Goal: Check status: Check status

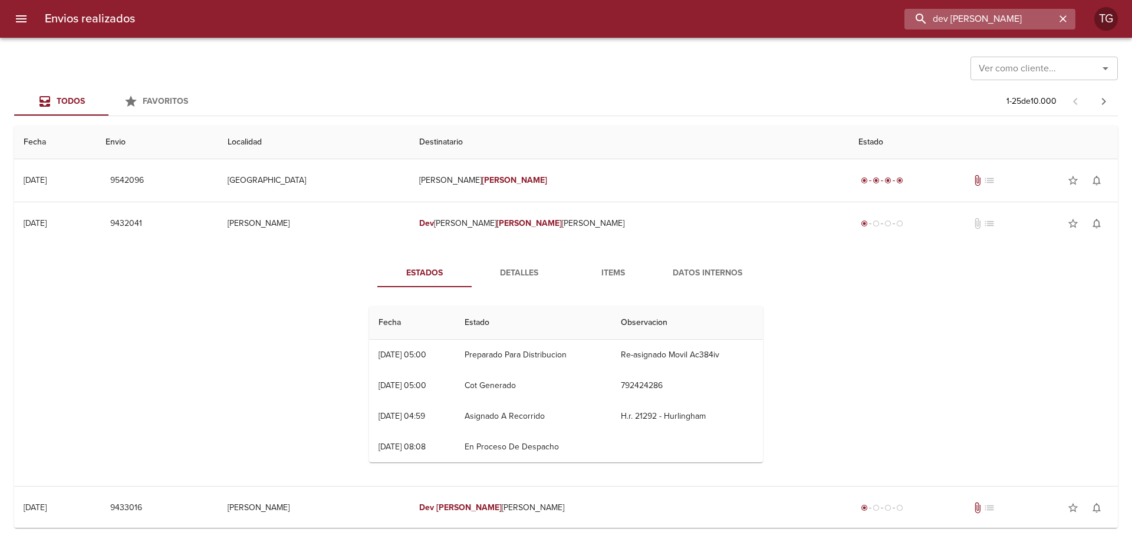
click at [1012, 22] on input "dev silvia lovera" at bounding box center [979, 19] width 151 height 21
paste input "9538063"
type input "9538063"
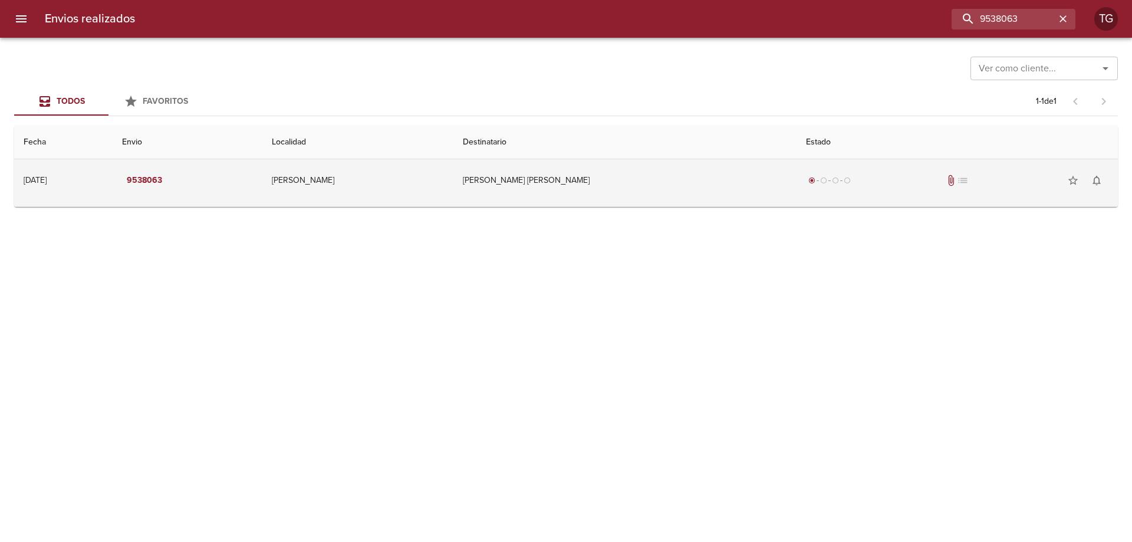
click at [705, 179] on td "Candela Leonardo Jose" at bounding box center [624, 180] width 343 height 42
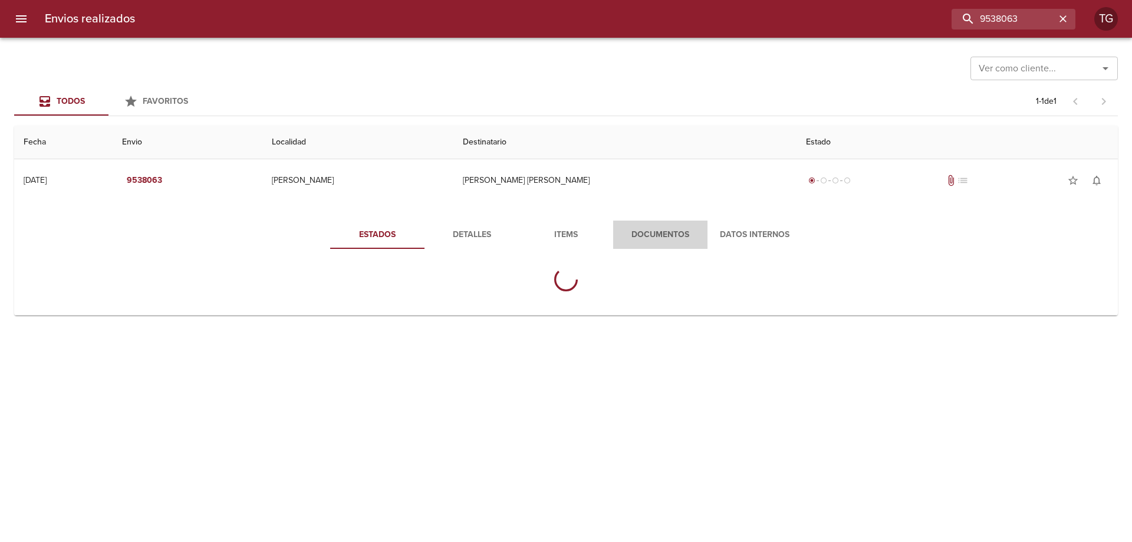
click at [679, 243] on button "Documentos" at bounding box center [660, 234] width 94 height 28
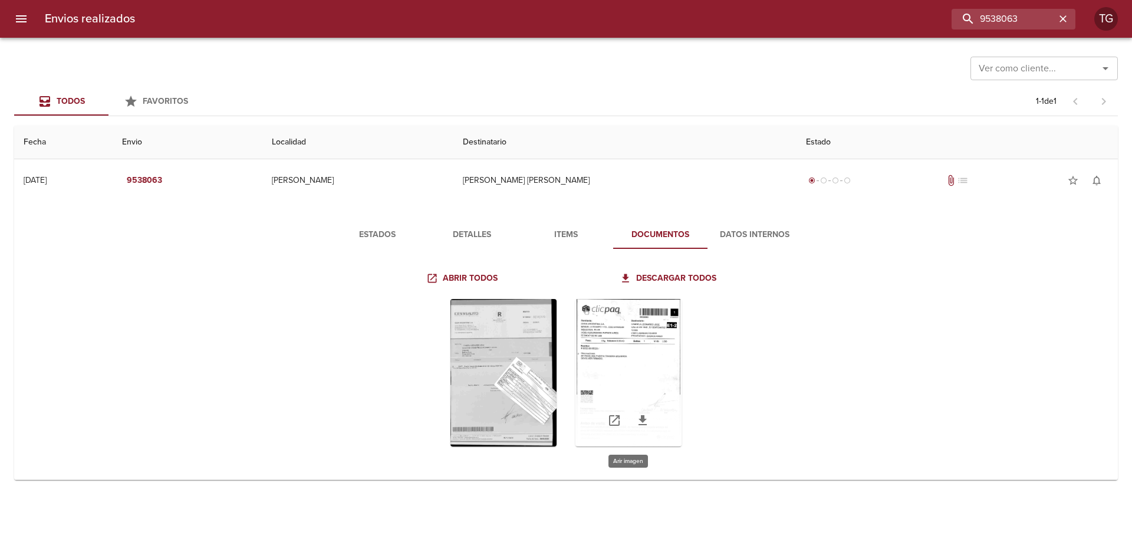
click at [604, 363] on div "Tabla de envíos del cliente" at bounding box center [628, 372] width 106 height 147
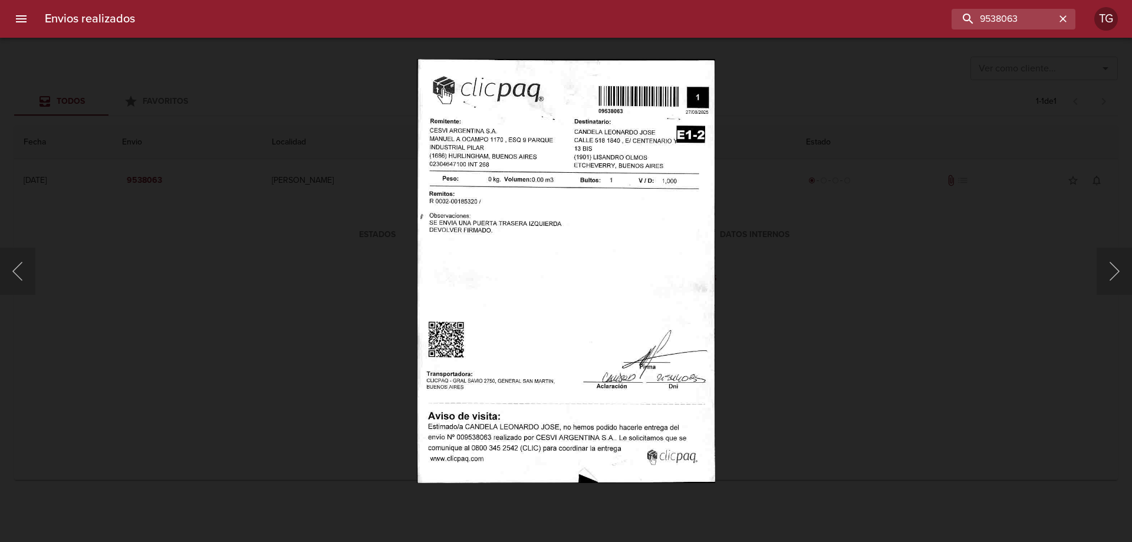
click at [368, 161] on div "Lightbox" at bounding box center [566, 271] width 1132 height 542
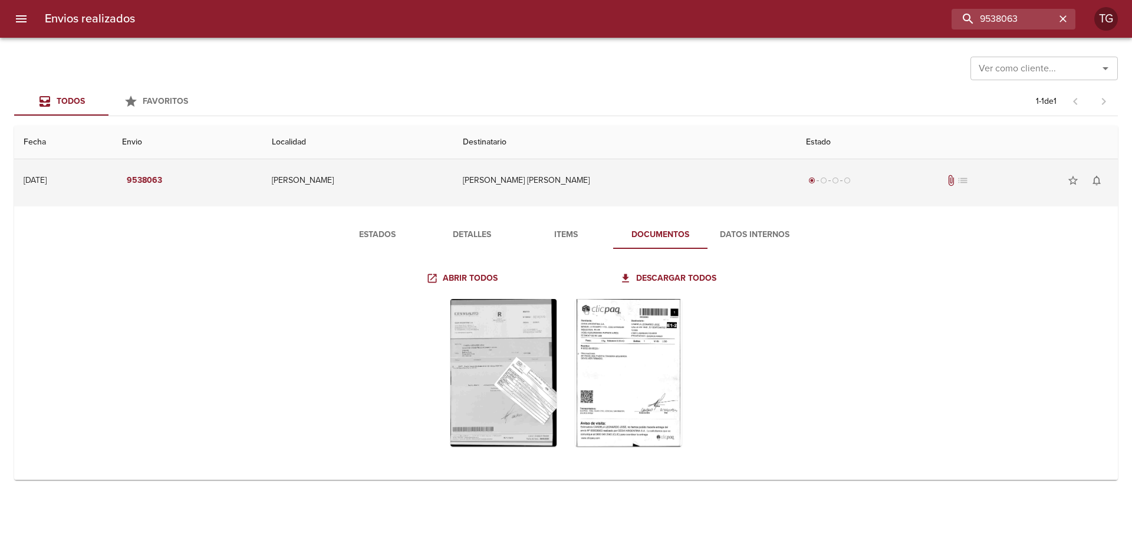
click at [695, 178] on td "Candela Leonardo Jose" at bounding box center [624, 180] width 343 height 42
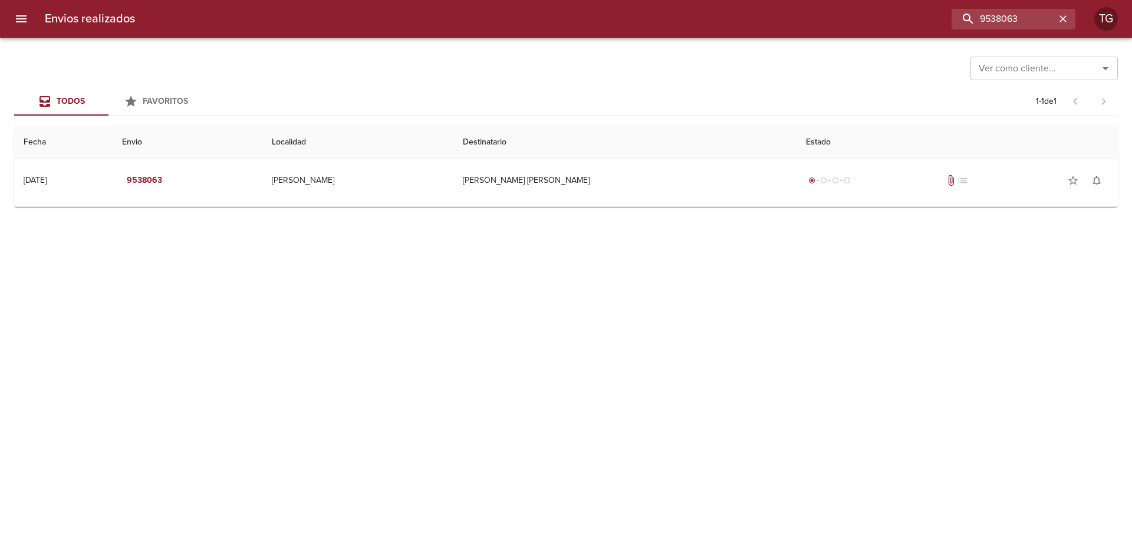
click at [19, 26] on button "menu" at bounding box center [21, 19] width 28 height 28
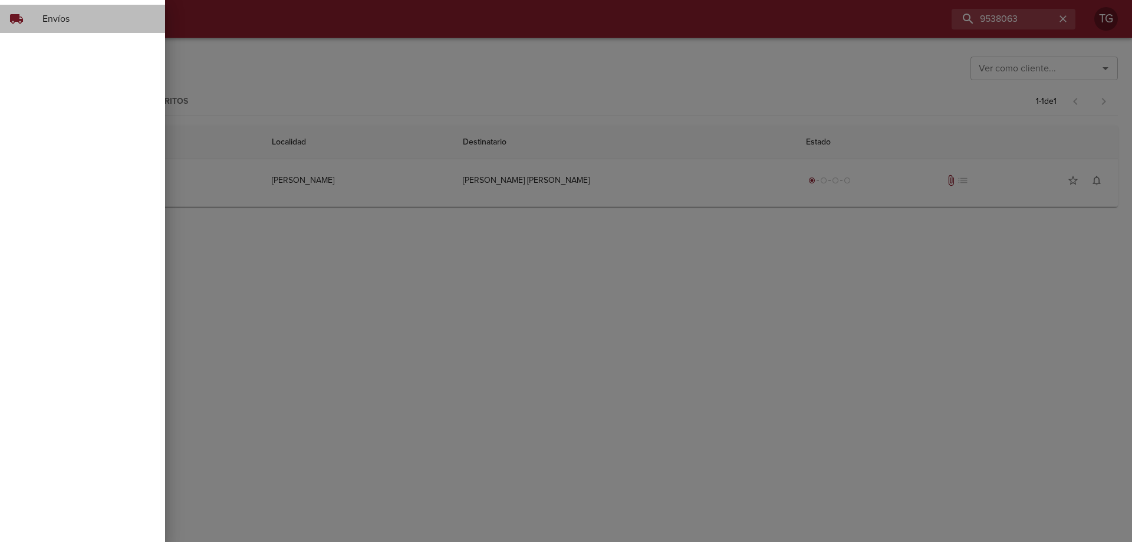
click at [38, 25] on div "local_shipping" at bounding box center [25, 19] width 33 height 14
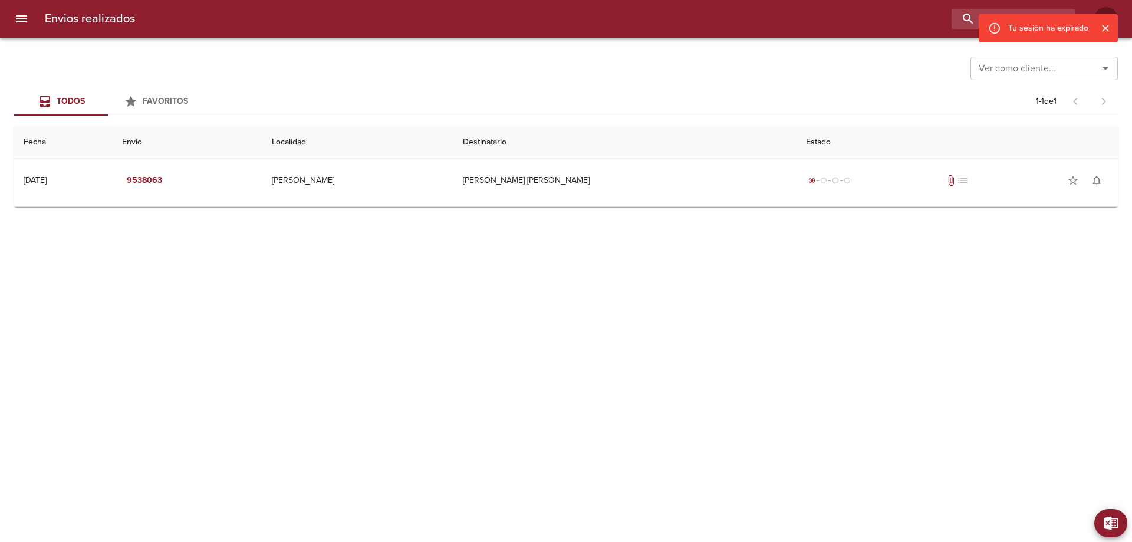
click at [27, 13] on icon "menu" at bounding box center [21, 19] width 14 height 14
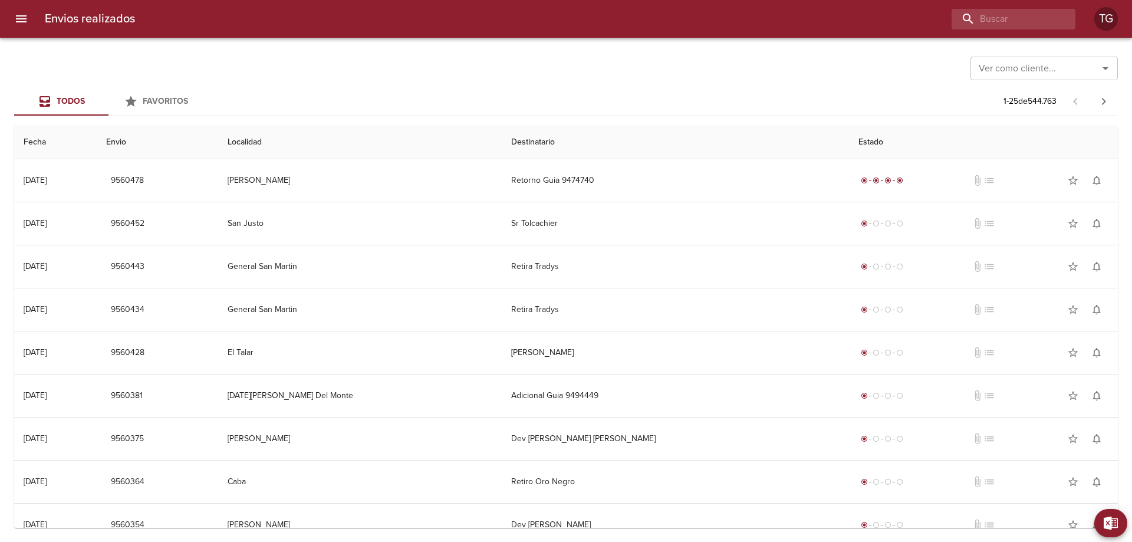
click at [22, 22] on icon "menu" at bounding box center [21, 18] width 11 height 7
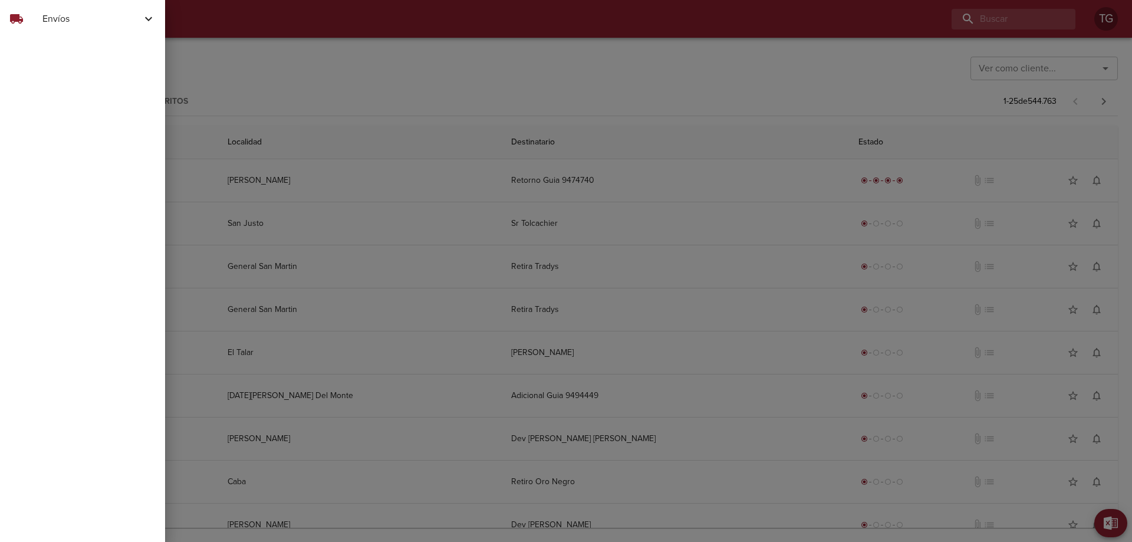
click at [127, 24] on span "Envíos" at bounding box center [91, 19] width 99 height 14
click at [343, 104] on div at bounding box center [566, 271] width 1132 height 542
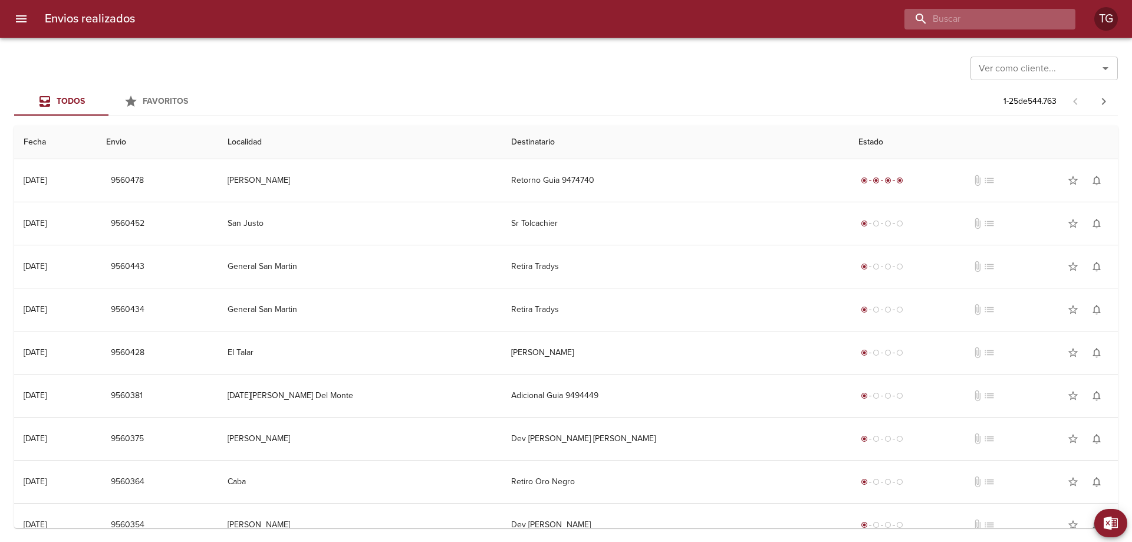
click at [1002, 23] on input "buscar" at bounding box center [979, 19] width 151 height 21
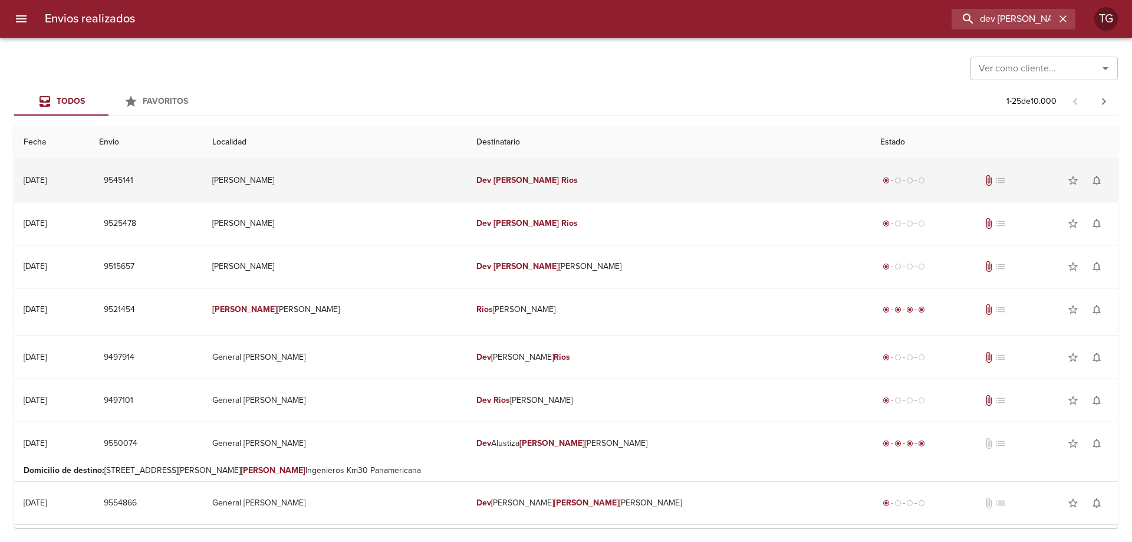
click at [908, 194] on td "radio_button_checked radio_button_unchecked radio_button_unchecked radio_button…" at bounding box center [993, 180] width 247 height 42
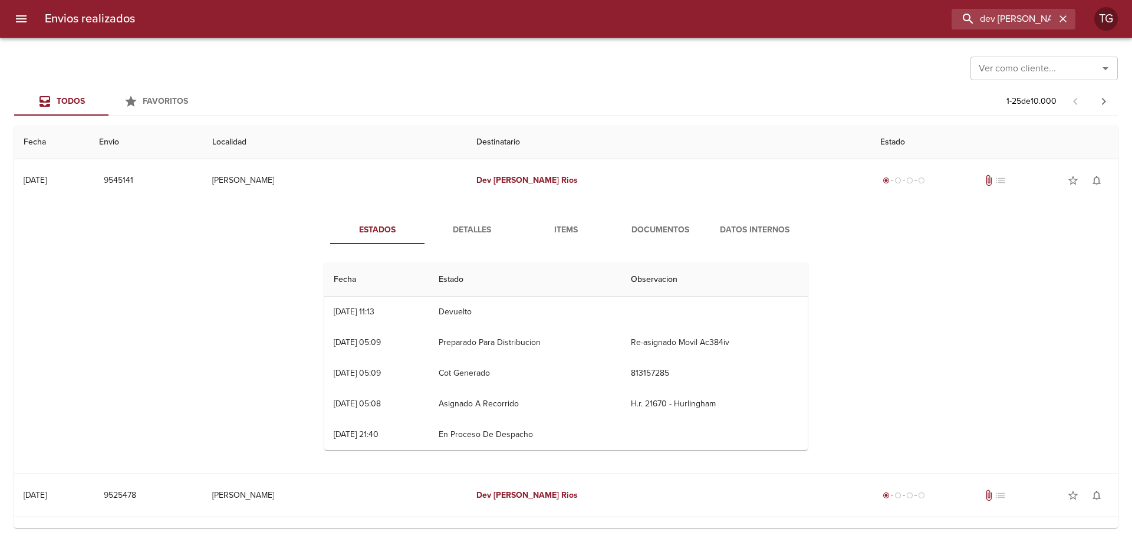
click at [674, 221] on button "Documentos" at bounding box center [660, 230] width 94 height 28
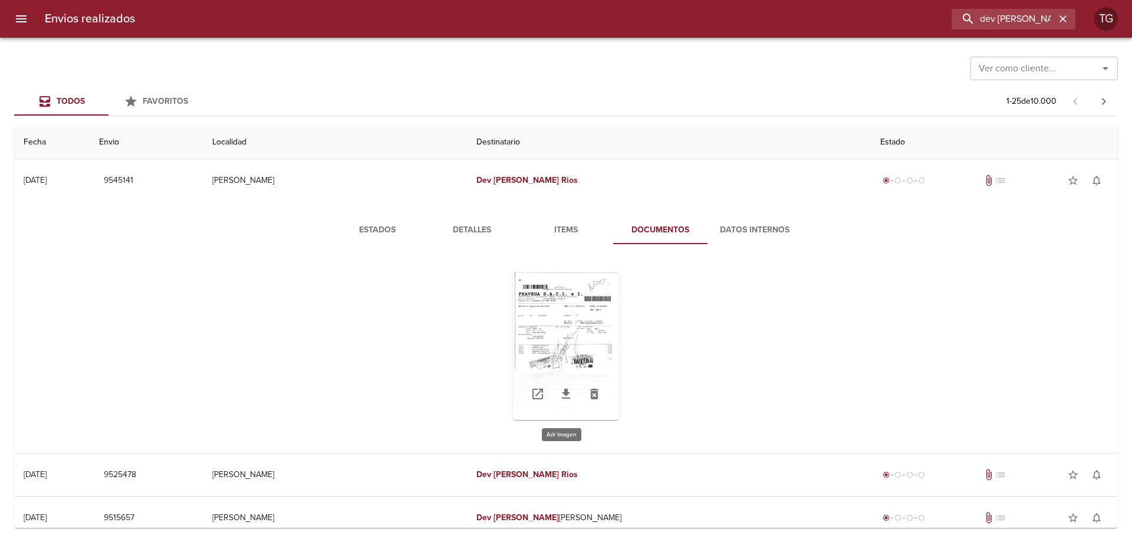
click at [562, 308] on div "Tabla de envíos del cliente" at bounding box center [566, 345] width 106 height 147
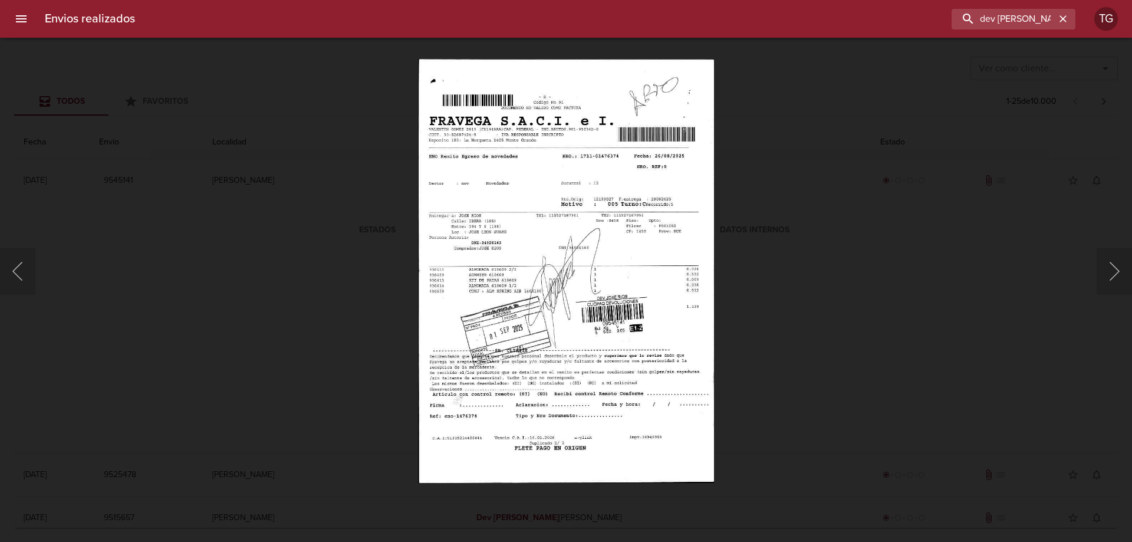
click at [798, 272] on div "Lightbox" at bounding box center [566, 271] width 1132 height 542
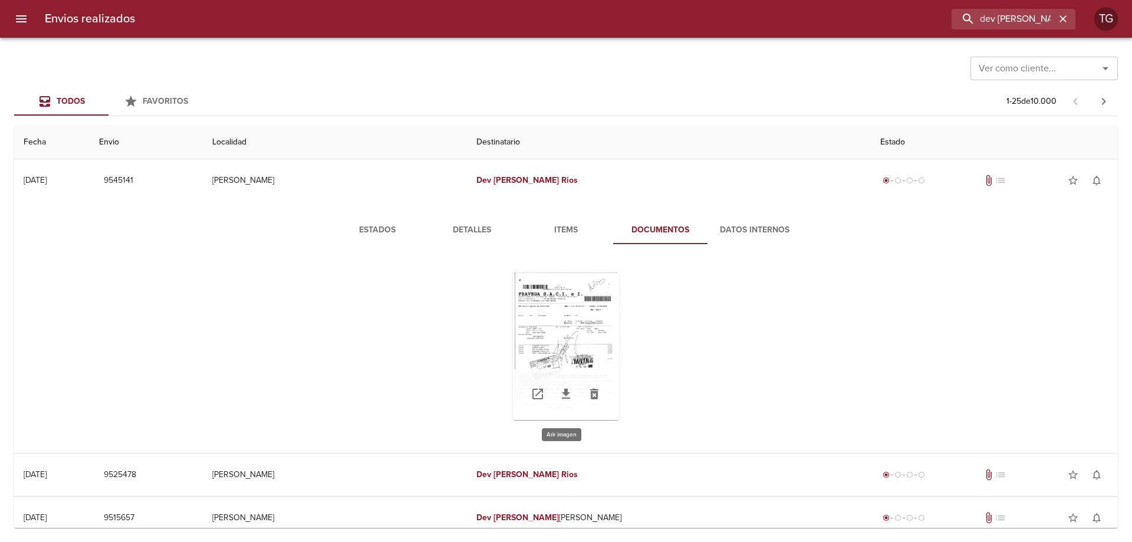
click at [573, 305] on div "Tabla de envíos del cliente" at bounding box center [566, 345] width 106 height 147
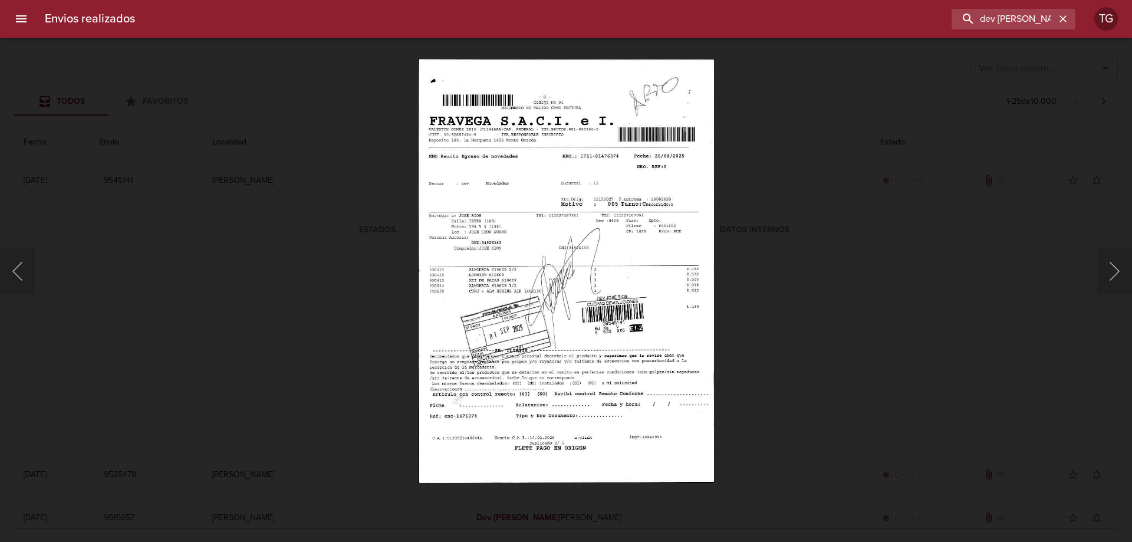
drag, startPoint x: 258, startPoint y: 205, endPoint x: 175, endPoint y: 116, distance: 121.8
click at [258, 204] on div "Lightbox" at bounding box center [566, 271] width 1132 height 542
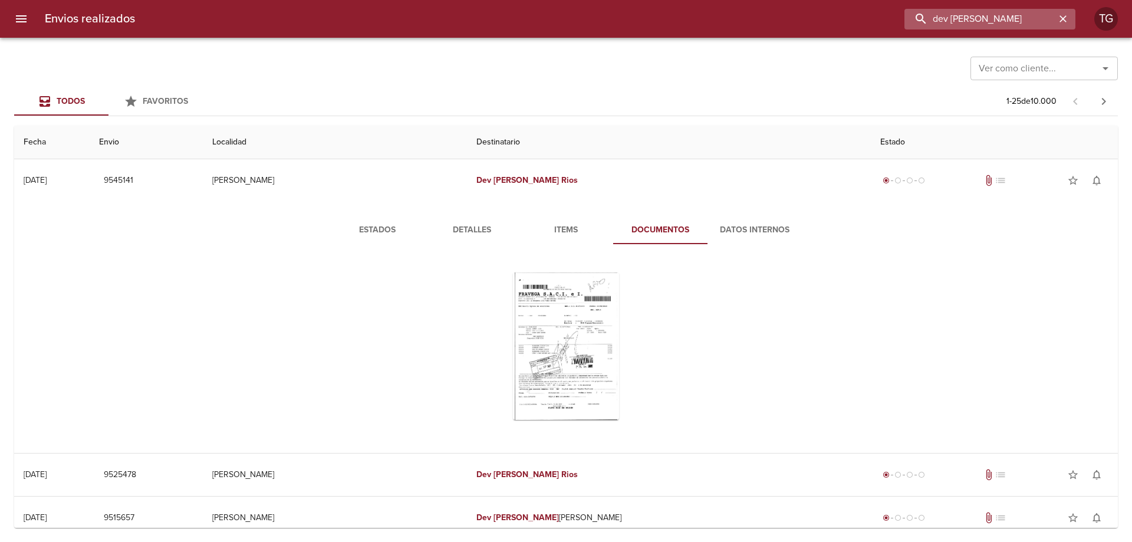
click at [1018, 12] on input "dev [PERSON_NAME]" at bounding box center [979, 19] width 151 height 21
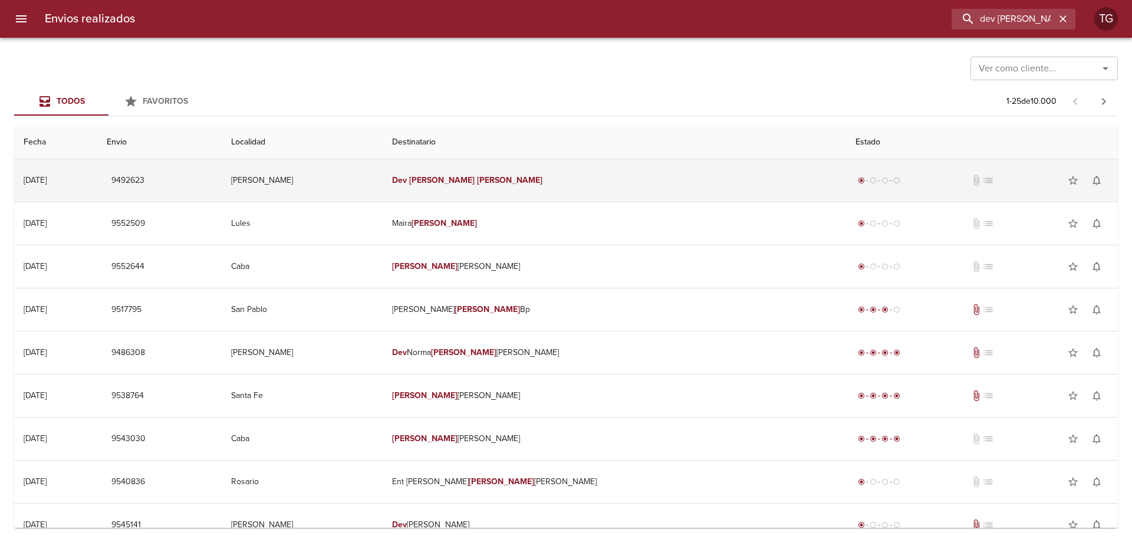
click at [783, 194] on td "Dev [PERSON_NAME]" at bounding box center [613, 180] width 463 height 42
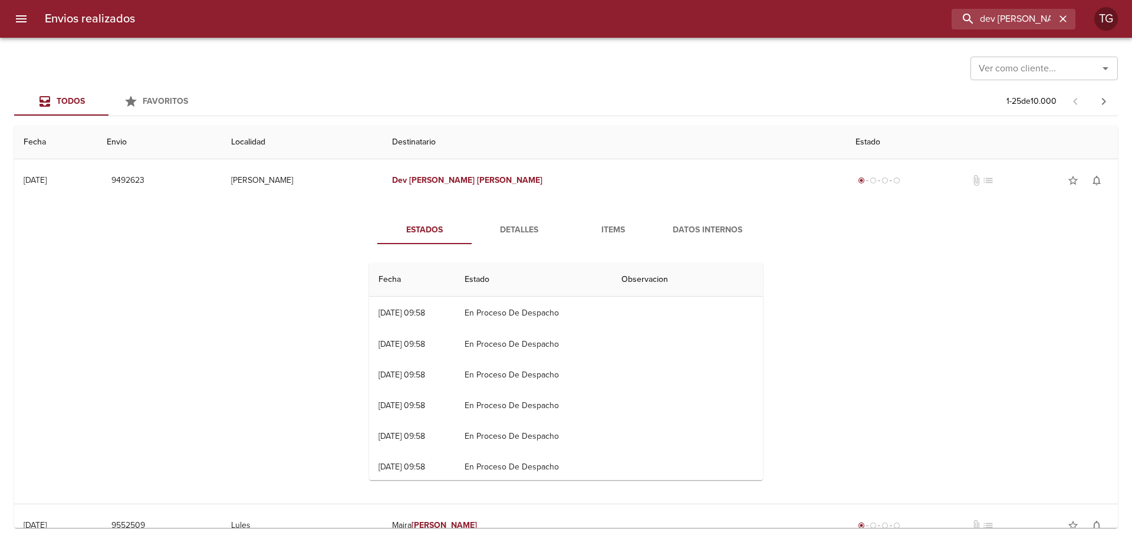
scroll to position [943, 0]
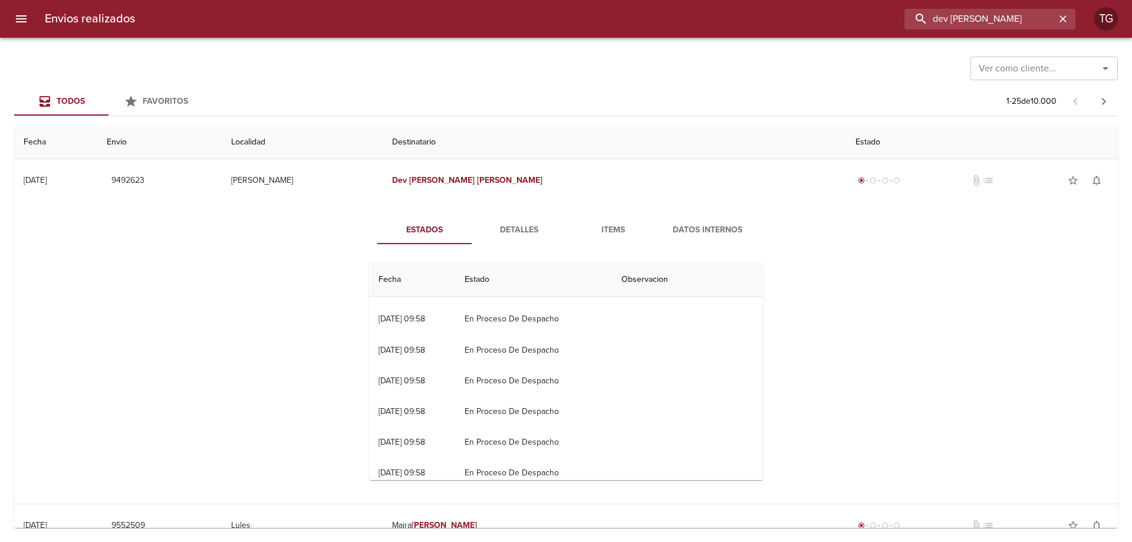
drag, startPoint x: 998, startPoint y: 16, endPoint x: 1131, endPoint y: 98, distance: 155.9
click at [1131, 0] on div "Envios realizados dev [PERSON_NAME] TG Ver como cliente... Ver como cliente... …" at bounding box center [566, 0] width 1132 height 0
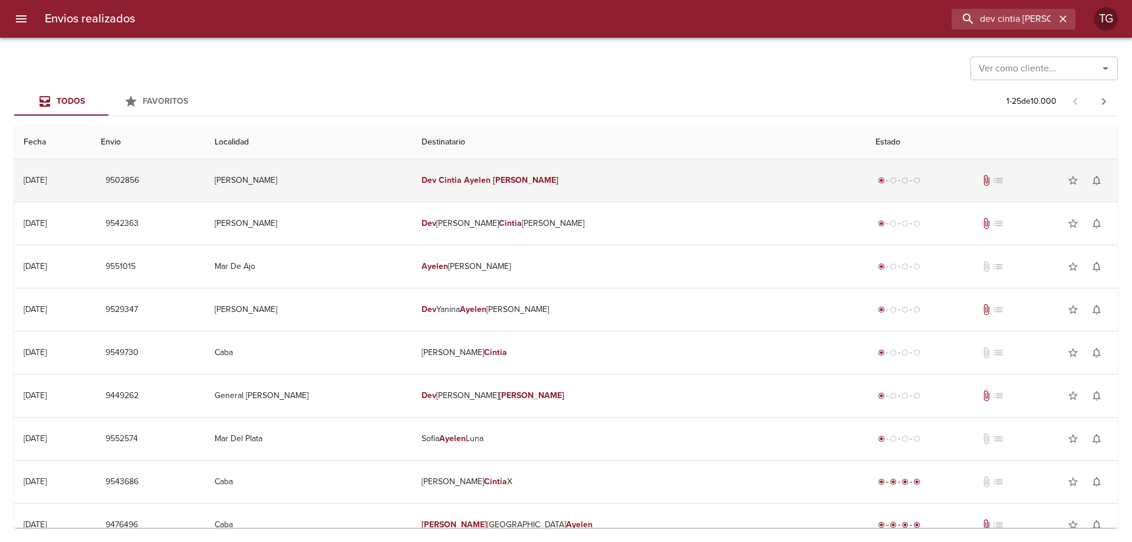
click at [723, 176] on td "Dev [PERSON_NAME]" at bounding box center [639, 180] width 454 height 42
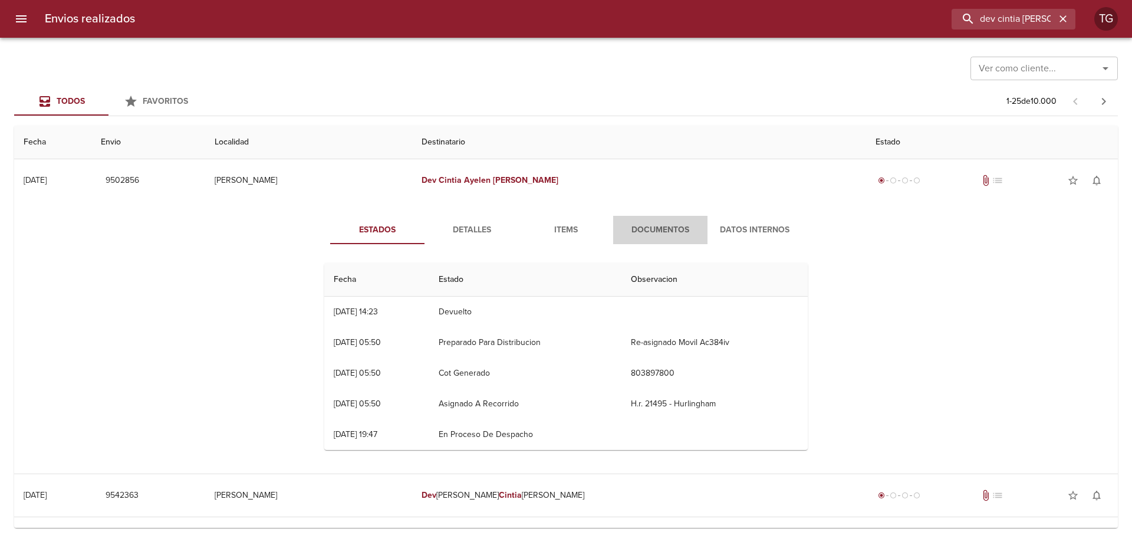
click at [675, 226] on span "Documentos" at bounding box center [660, 230] width 80 height 15
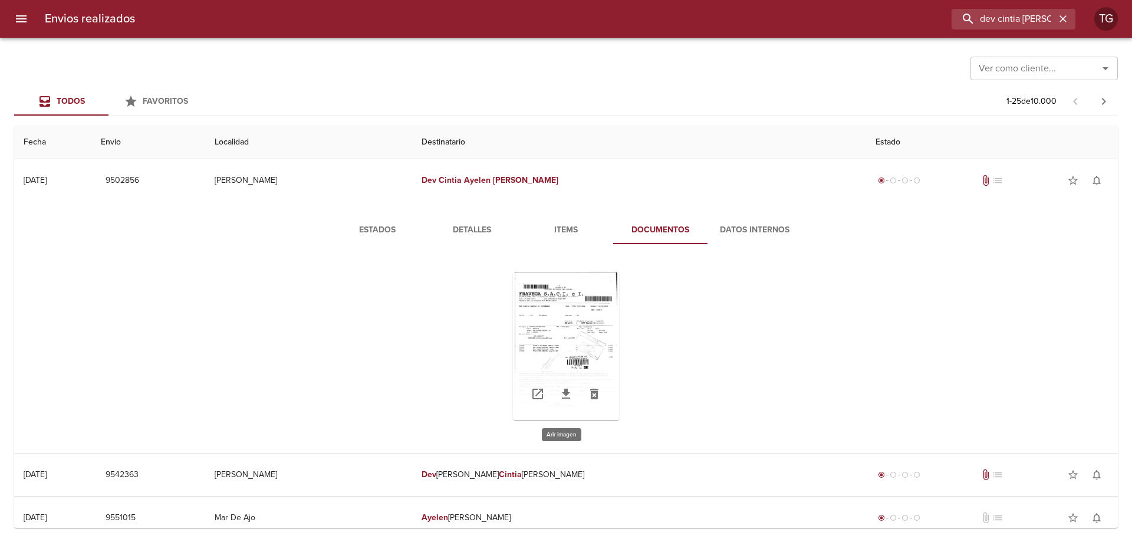
click at [573, 348] on div "Tabla de envíos del cliente" at bounding box center [566, 345] width 106 height 147
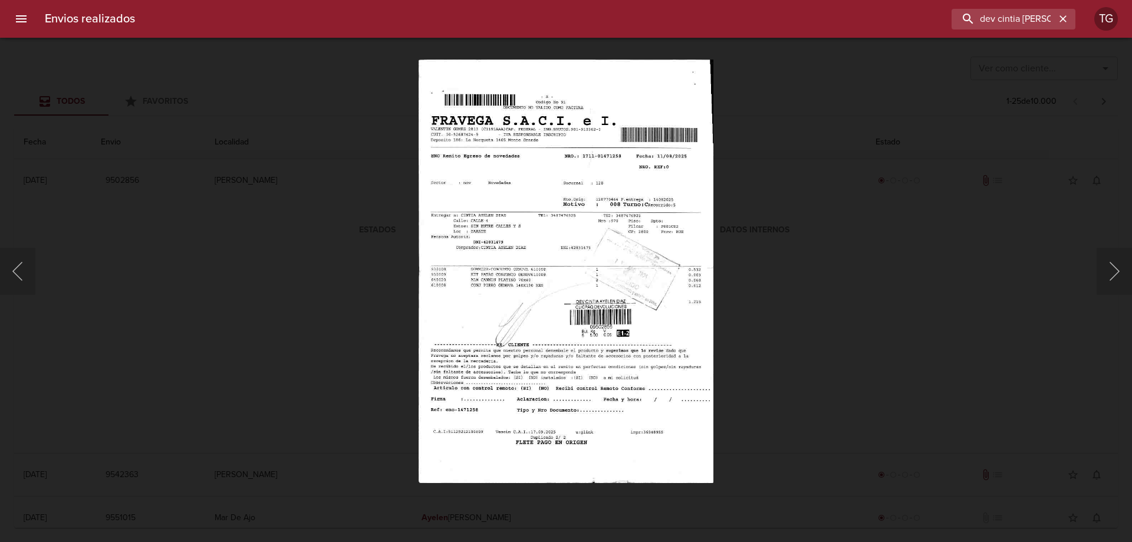
drag, startPoint x: 884, startPoint y: 339, endPoint x: 559, endPoint y: 364, distance: 325.6
click at [877, 337] on div "Lightbox" at bounding box center [566, 271] width 1132 height 542
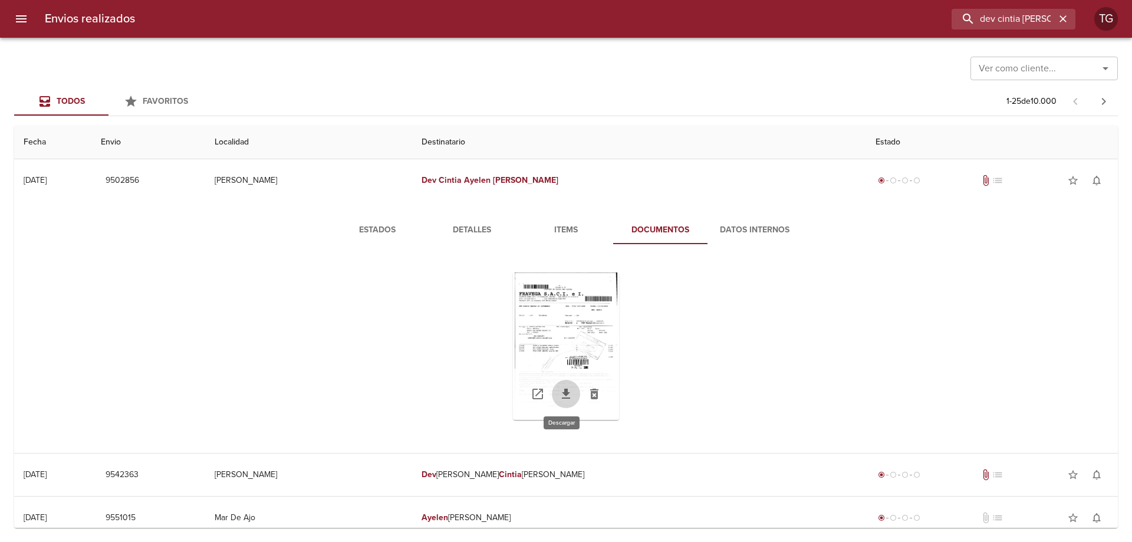
click at [559, 397] on icon "Tabla de envíos del cliente" at bounding box center [566, 394] width 14 height 14
drag, startPoint x: 998, startPoint y: 20, endPoint x: 1131, endPoint y: 80, distance: 145.6
click at [1131, 0] on div "Envios realizados dev cintia [PERSON_NAME] Ver como cliente... Ver como cliente…" at bounding box center [566, 0] width 1132 height 0
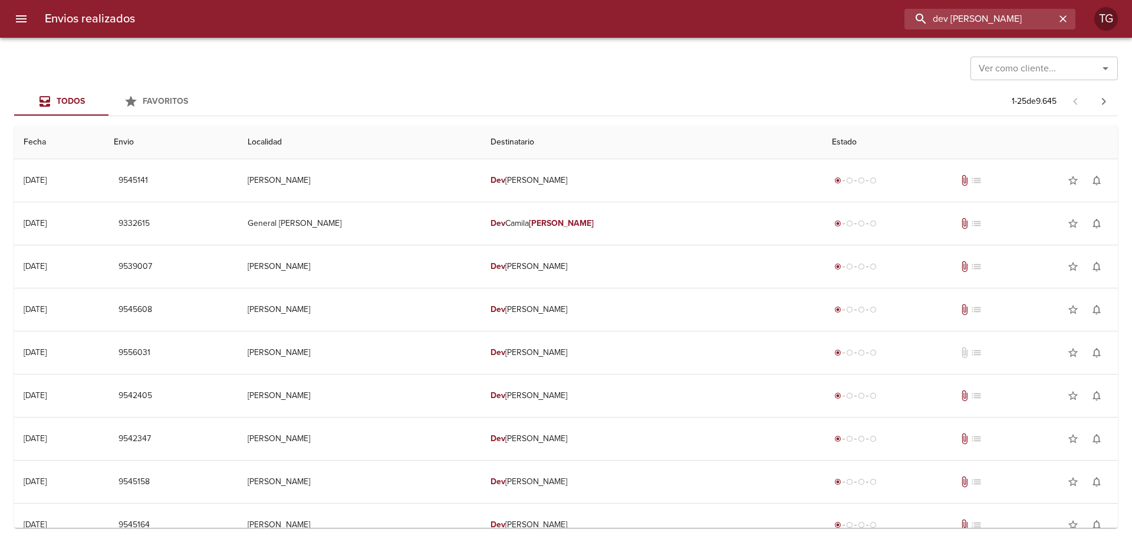
drag, startPoint x: 1035, startPoint y: 12, endPoint x: 456, endPoint y: 13, distance: 579.3
click at [729, 12] on div "dev [PERSON_NAME]" at bounding box center [609, 19] width 931 height 21
click at [1027, 17] on input "dev [PERSON_NAME]" at bounding box center [979, 19] width 151 height 21
drag, startPoint x: 1027, startPoint y: 17, endPoint x: 965, endPoint y: 21, distance: 62.0
click at [965, 21] on input "dev [PERSON_NAME]" at bounding box center [979, 19] width 151 height 21
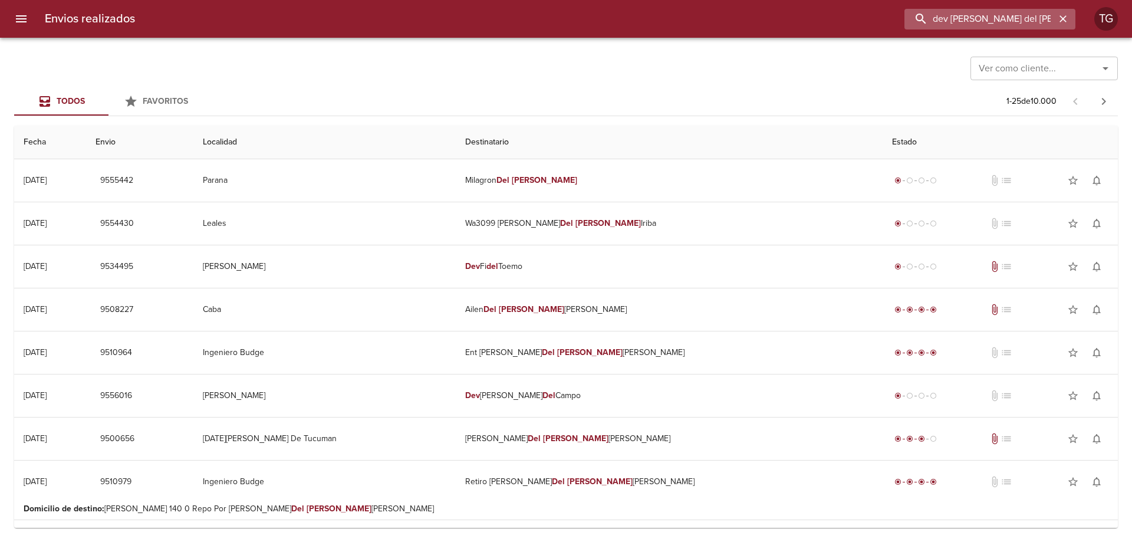
drag, startPoint x: 1023, startPoint y: 17, endPoint x: 955, endPoint y: 11, distance: 68.7
click at [955, 11] on input "dev [PERSON_NAME] del [PERSON_NAME]" at bounding box center [979, 19] width 151 height 21
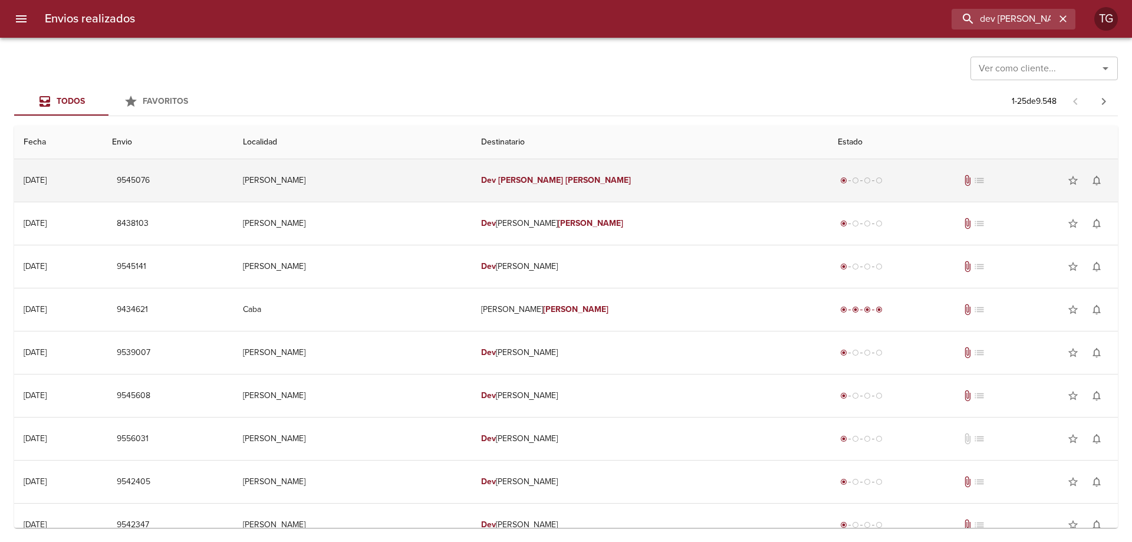
click at [728, 179] on td "[PERSON_NAME]" at bounding box center [649, 180] width 357 height 42
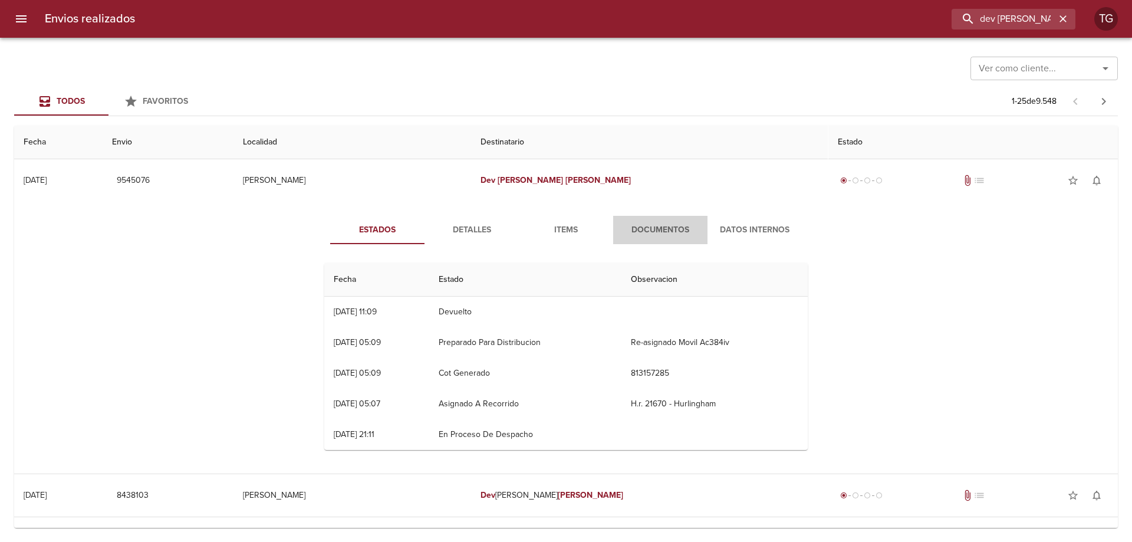
click at [659, 228] on span "Documentos" at bounding box center [660, 230] width 80 height 15
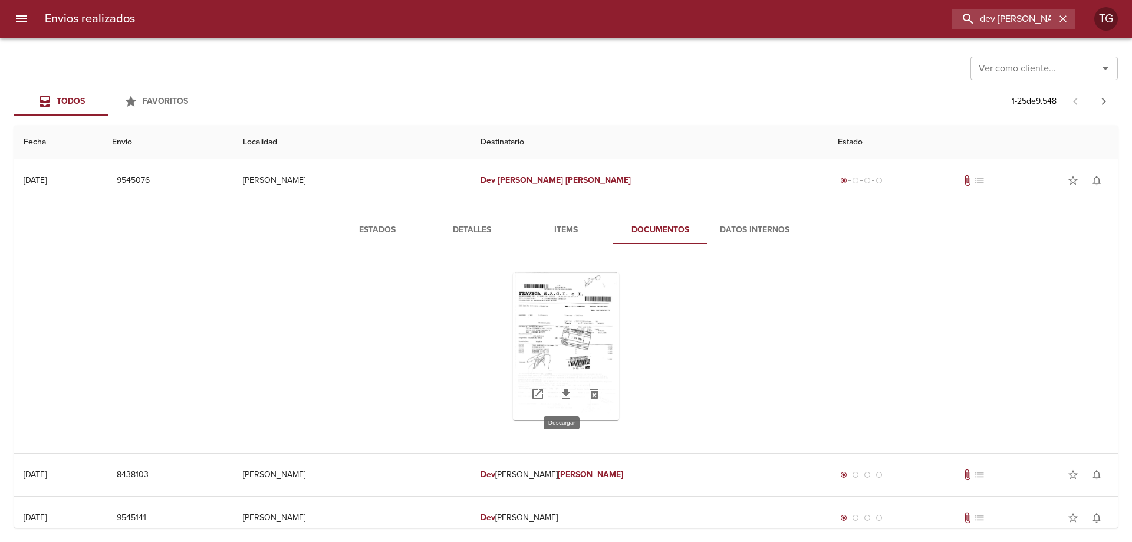
click at [559, 397] on icon "Tabla de envíos del cliente" at bounding box center [566, 394] width 14 height 14
drag, startPoint x: 997, startPoint y: 17, endPoint x: 1131, endPoint y: 19, distance: 133.8
click at [1131, 19] on div "Envios realizados dev [PERSON_NAME] TG" at bounding box center [566, 19] width 1132 height 38
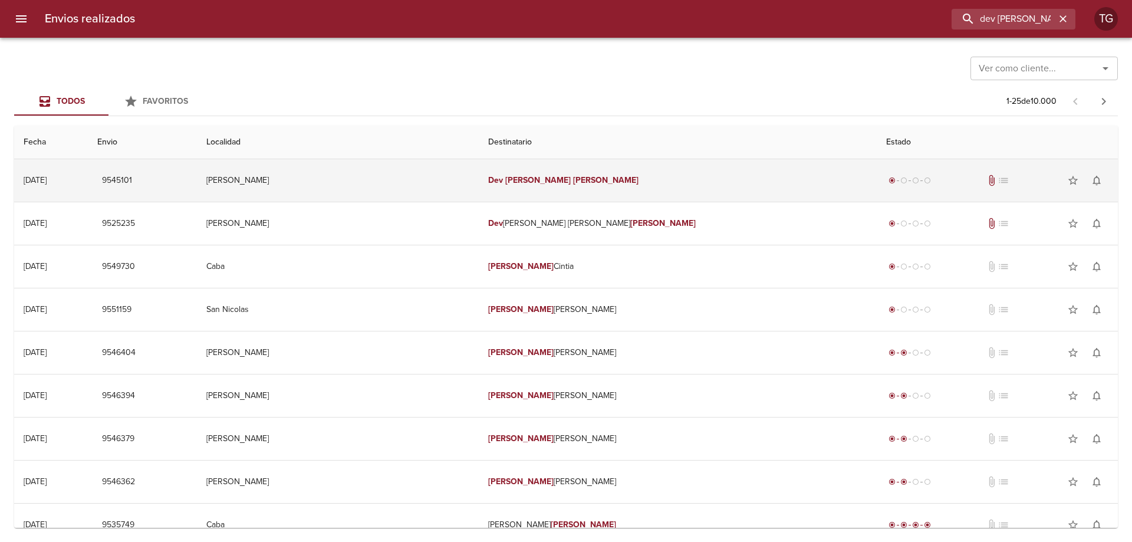
click at [886, 192] on div "radio_button_checked radio_button_unchecked radio_button_unchecked radio_button…" at bounding box center [997, 181] width 222 height 24
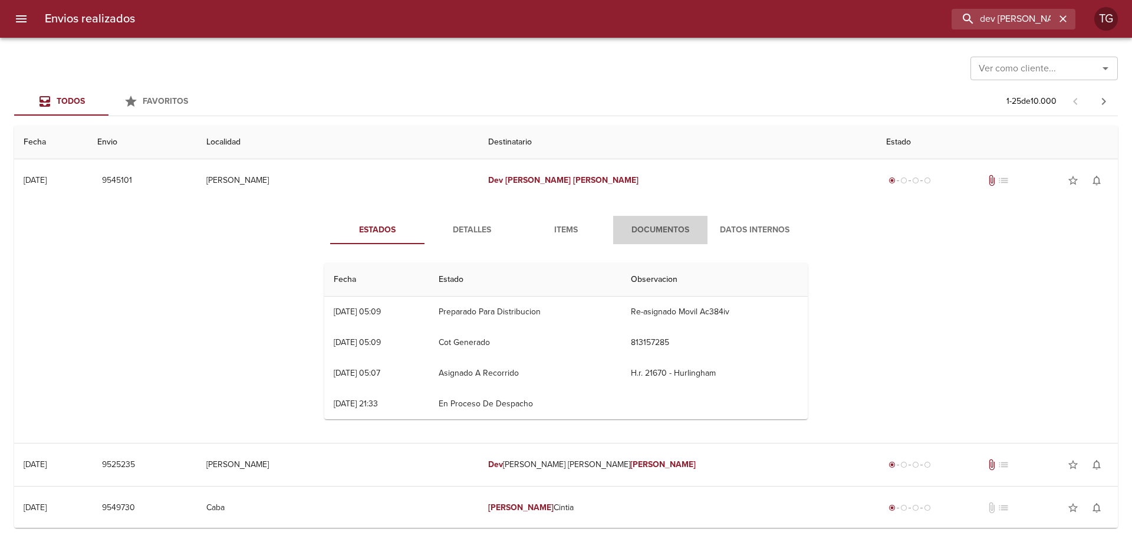
click at [640, 232] on span "Documentos" at bounding box center [660, 230] width 80 height 15
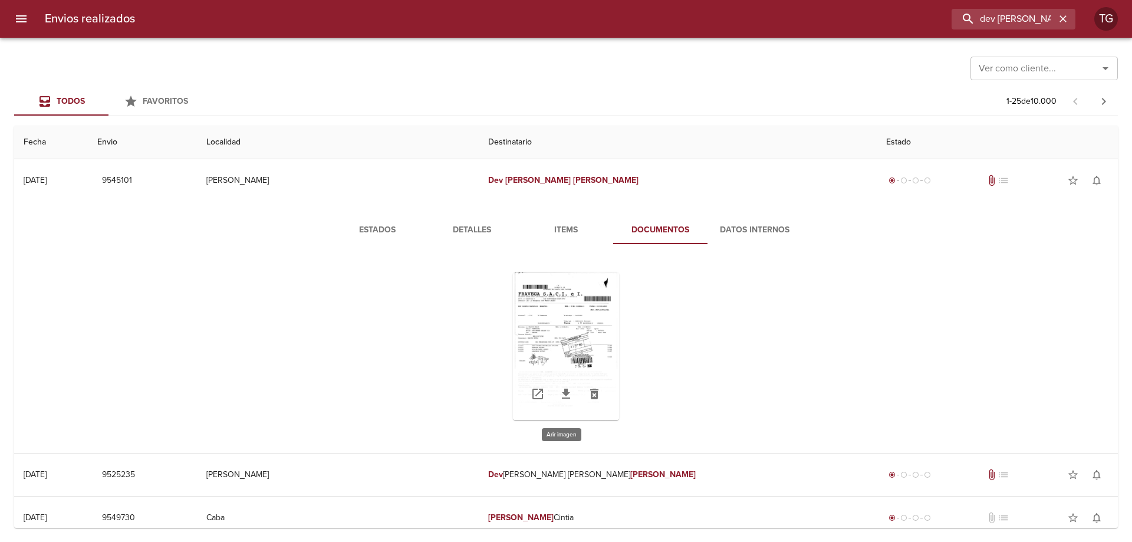
click at [588, 332] on div "Tabla de envíos del cliente" at bounding box center [566, 345] width 106 height 147
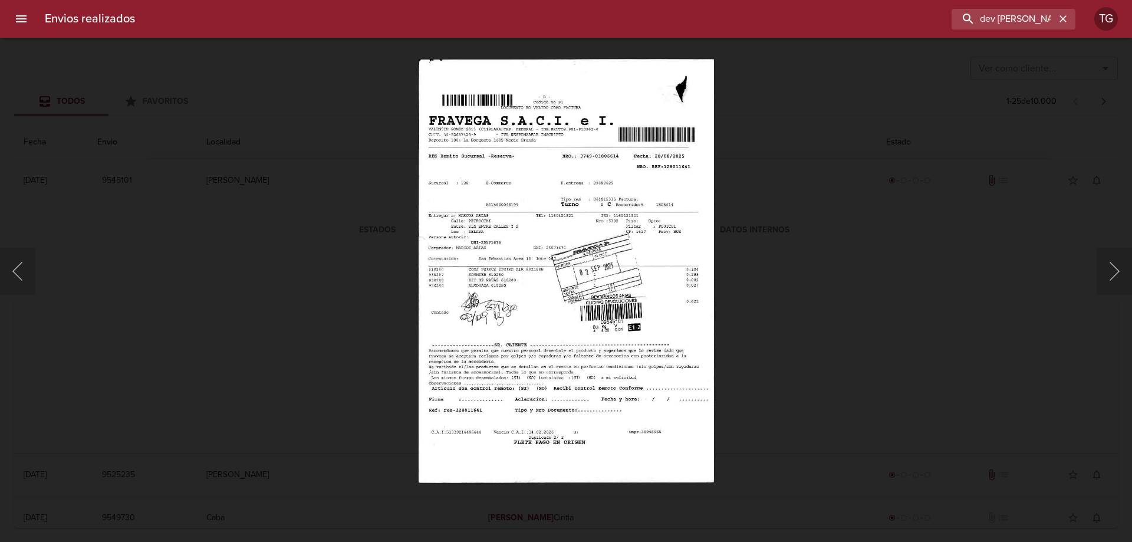
drag, startPoint x: 845, startPoint y: 437, endPoint x: 607, endPoint y: 462, distance: 239.4
click at [827, 437] on div "Lightbox" at bounding box center [566, 271] width 1132 height 542
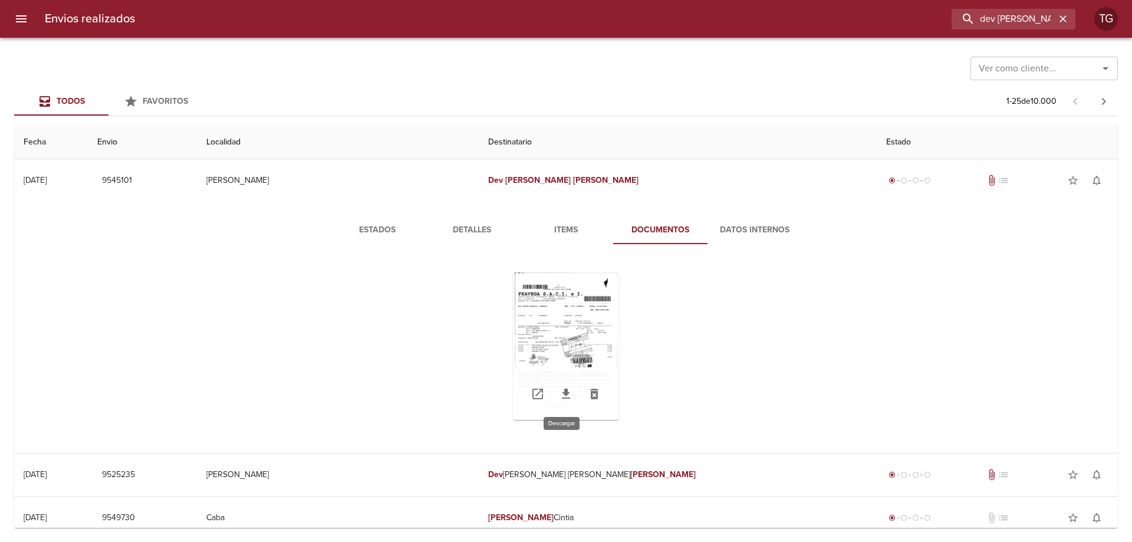
click at [561, 397] on icon "Tabla de envíos del cliente" at bounding box center [566, 394] width 14 height 14
drag, startPoint x: 998, startPoint y: 18, endPoint x: 1131, endPoint y: 68, distance: 142.5
click at [1131, 0] on div "Envios realizados dev [PERSON_NAME] TG Ver como cliente... Ver como cliente... …" at bounding box center [566, 0] width 1132 height 0
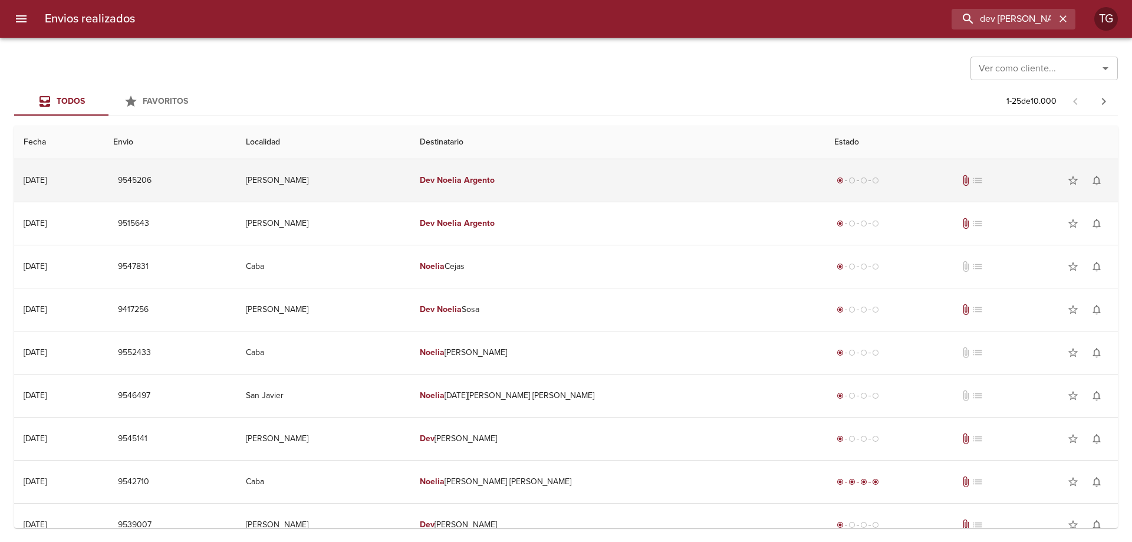
click at [824, 168] on td "radio_button_checked radio_button_unchecked radio_button_unchecked radio_button…" at bounding box center [970, 180] width 293 height 42
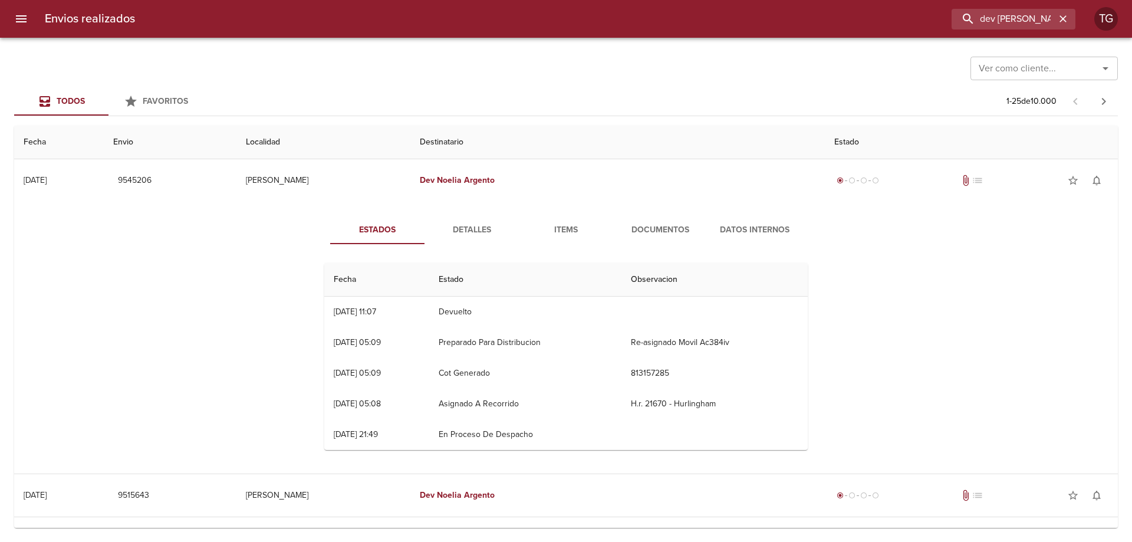
click at [680, 235] on span "Documentos" at bounding box center [660, 230] width 80 height 15
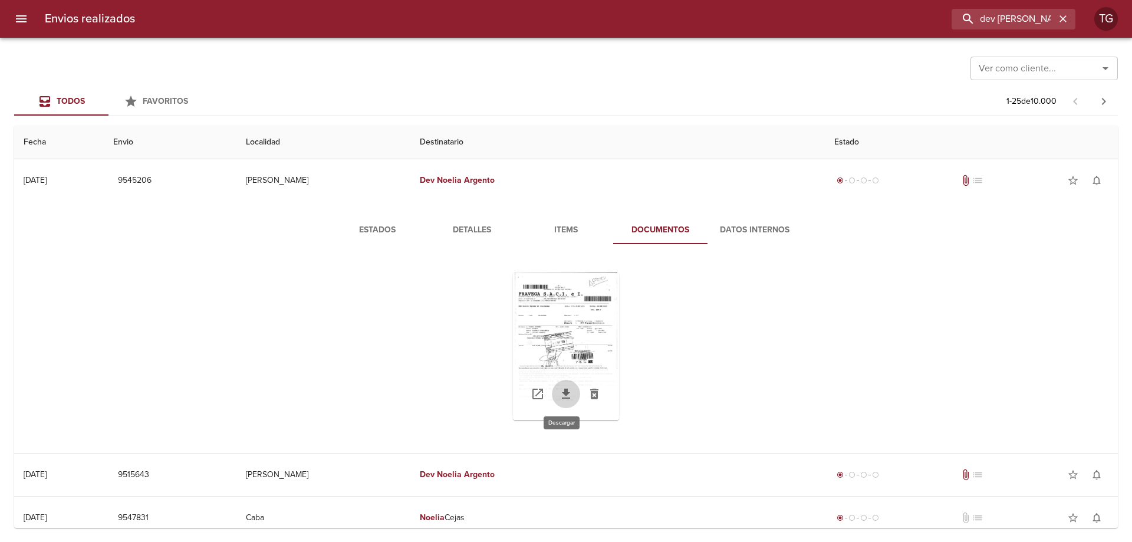
click at [562, 387] on icon "Tabla de envíos del cliente" at bounding box center [566, 394] width 14 height 14
drag, startPoint x: 1000, startPoint y: 17, endPoint x: 1131, endPoint y: 150, distance: 187.1
click at [1131, 0] on div "Envios realizados dev [PERSON_NAME] TG Ver como cliente... Ver como cliente... …" at bounding box center [566, 0] width 1132 height 0
type input "dev [PERSON_NAME]"
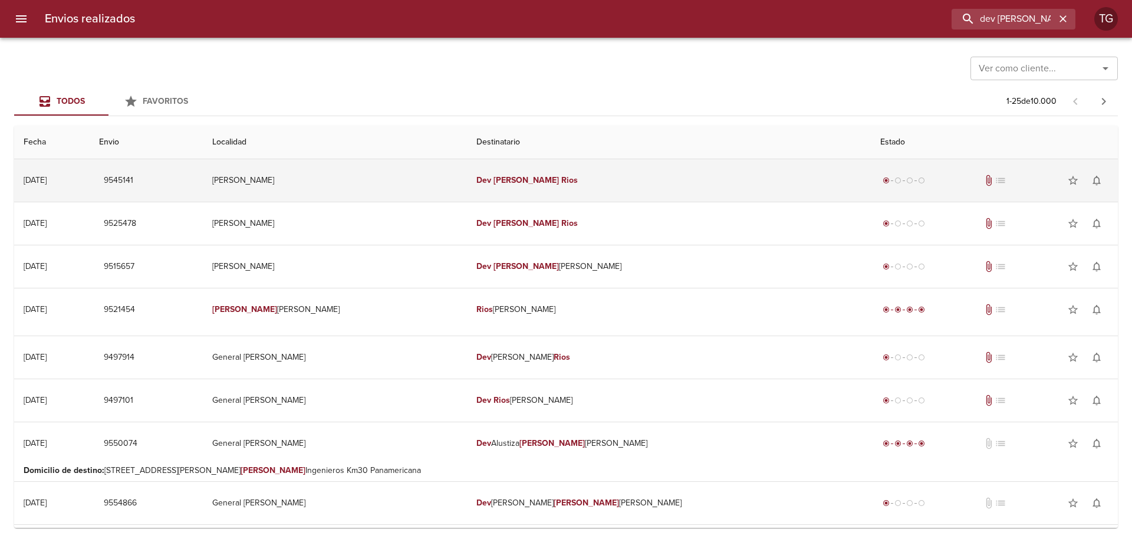
click at [880, 174] on div "radio_button_checked radio_button_unchecked radio_button_unchecked radio_button…" at bounding box center [994, 181] width 228 height 24
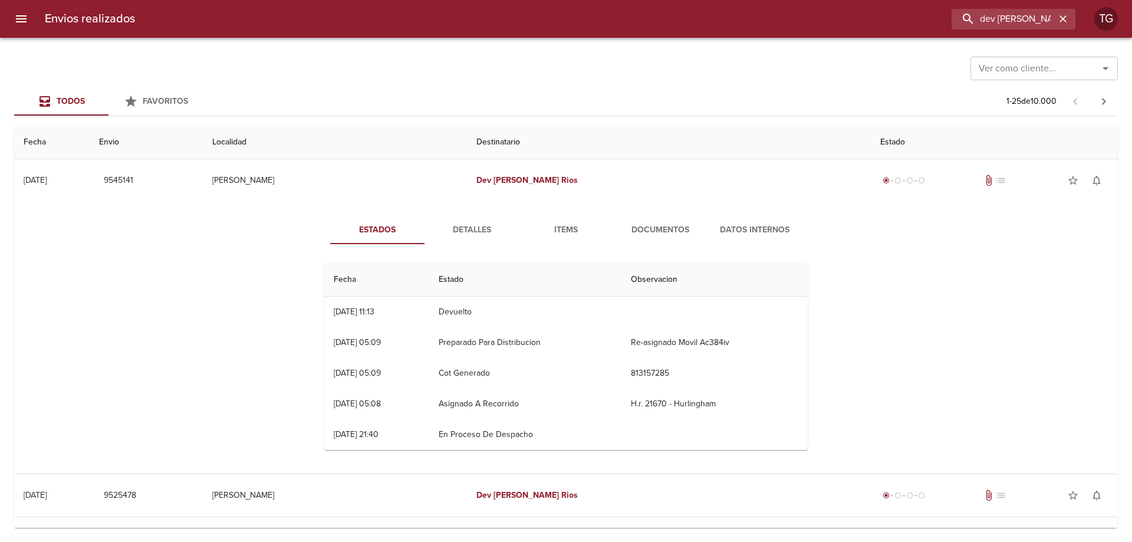
click at [665, 229] on span "Documentos" at bounding box center [660, 230] width 80 height 15
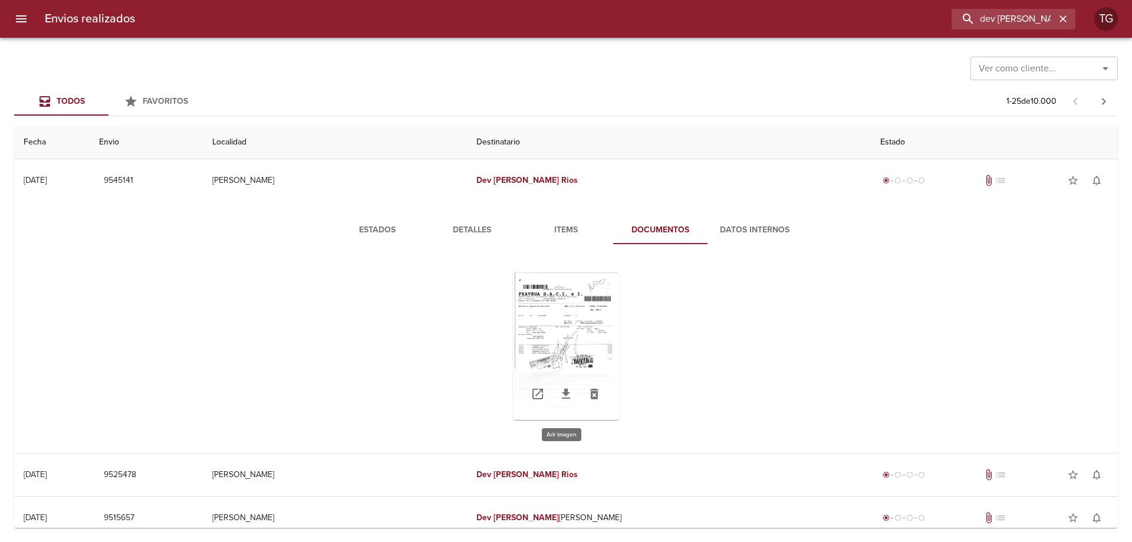
click at [562, 332] on div "Tabla de envíos del cliente" at bounding box center [566, 345] width 106 height 147
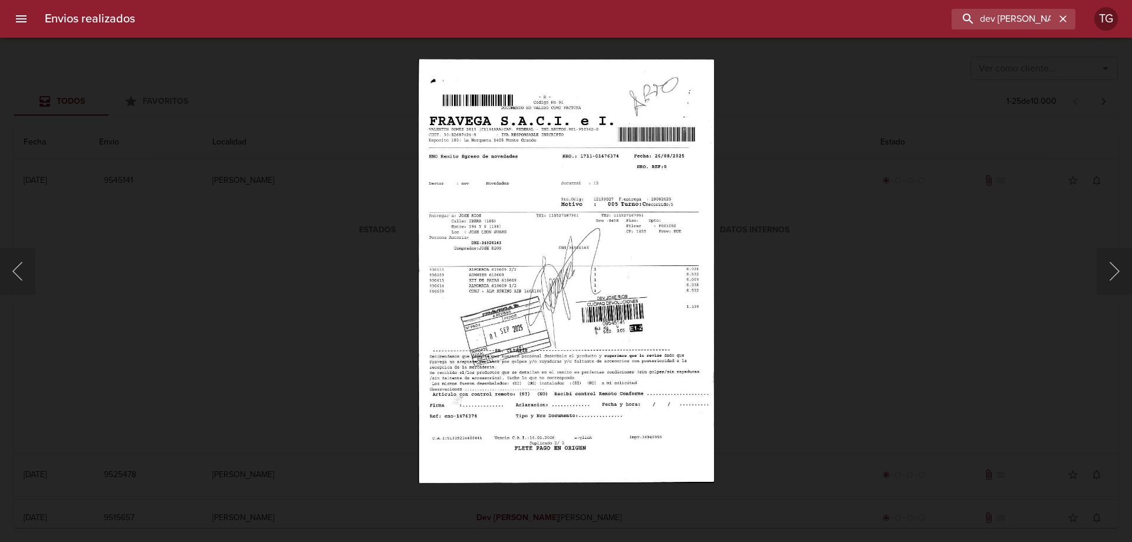
drag, startPoint x: 862, startPoint y: 282, endPoint x: 523, endPoint y: 365, distance: 348.2
click at [831, 289] on div "Lightbox" at bounding box center [566, 271] width 1132 height 542
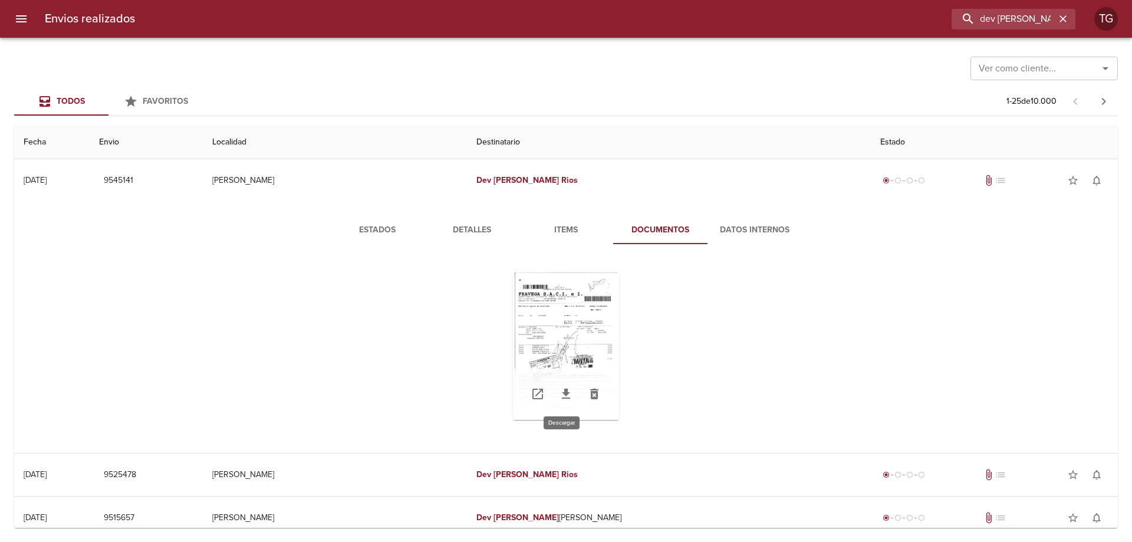
click at [565, 395] on icon "Tabla de envíos del cliente" at bounding box center [566, 394] width 14 height 14
drag, startPoint x: 689, startPoint y: 335, endPoint x: 682, endPoint y: 328, distance: 9.6
click at [689, 335] on div "Tabla de envíos del cliente" at bounding box center [565, 346] width 483 height 166
click at [1035, 27] on input "dev [PERSON_NAME]" at bounding box center [979, 19] width 151 height 21
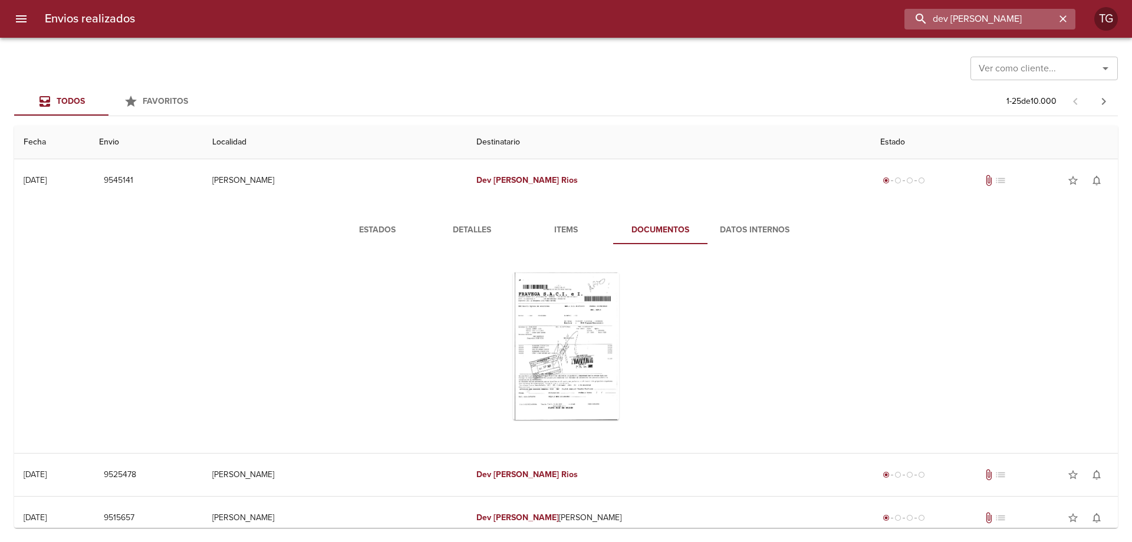
click at [1035, 27] on input "dev [PERSON_NAME]" at bounding box center [979, 19] width 151 height 21
